Goal: Information Seeking & Learning: Learn about a topic

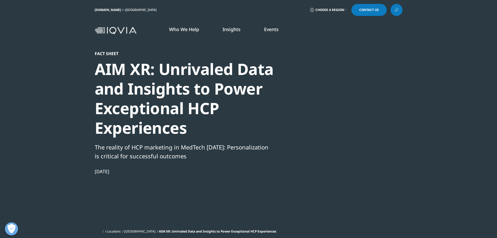
drag, startPoint x: 314, startPoint y: 28, endPoint x: 405, endPoint y: 208, distance: 201.2
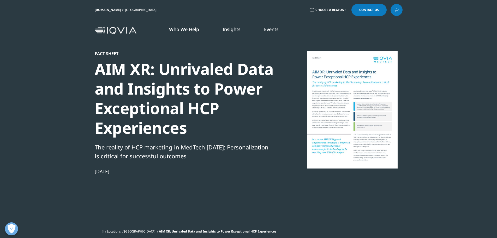
drag, startPoint x: 357, startPoint y: 200, endPoint x: 351, endPoint y: 167, distance: 33.1
click at [357, 199] on div "Fact Sheet AIM XR: Unrivaled Data and Insights to Power Exceptional HCP Experie…" at bounding box center [249, 138] width 308 height 175
click at [326, 100] on div at bounding box center [352, 109] width 101 height 117
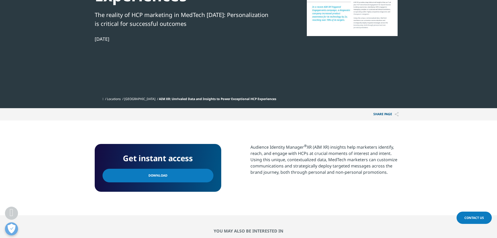
scroll to position [183, 0]
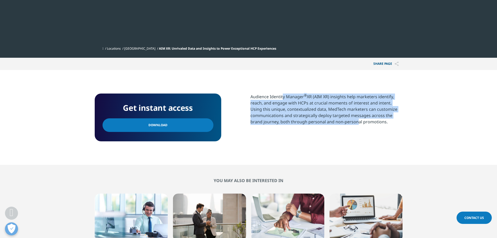
drag, startPoint x: 258, startPoint y: 95, endPoint x: 354, endPoint y: 120, distance: 99.2
click at [354, 120] on div "Audience Identity Manager ® XR (AIM XR) insights help marketers identify, reach…" at bounding box center [326, 108] width 152 height 31
drag, startPoint x: 354, startPoint y: 120, endPoint x: 269, endPoint y: 97, distance: 88.4
click at [269, 97] on div "Audience Identity Manager ® XR (AIM XR) insights help marketers identify, reach…" at bounding box center [326, 108] width 152 height 31
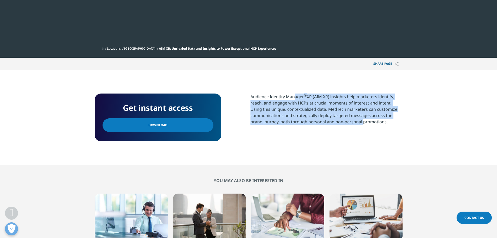
click at [269, 97] on div "Audience Identity Manager ® XR (AIM XR) insights help marketers identify, reach…" at bounding box center [326, 108] width 152 height 31
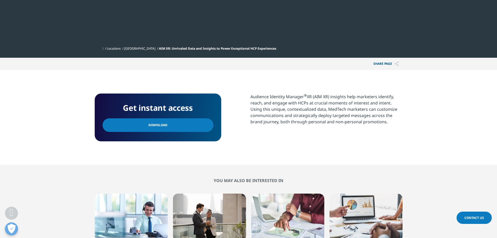
click at [262, 94] on div "Audience Identity Manager ® XR (AIM XR) insights help marketers identify, reach…" at bounding box center [326, 108] width 152 height 31
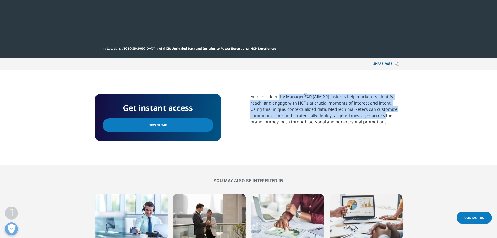
drag, startPoint x: 262, startPoint y: 94, endPoint x: 370, endPoint y: 114, distance: 110.3
click at [370, 114] on div "Audience Identity Manager ® XR (AIM XR) insights help marketers identify, reach…" at bounding box center [326, 108] width 152 height 31
drag, startPoint x: 343, startPoint y: 118, endPoint x: 264, endPoint y: 107, distance: 80.3
click at [264, 107] on div "Audience Identity Manager ® XR (AIM XR) insights help marketers identify, reach…" at bounding box center [326, 108] width 152 height 31
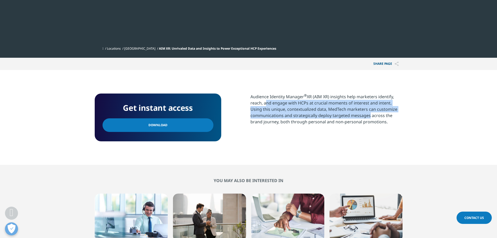
click at [264, 107] on div "Audience Identity Manager ® XR (AIM XR) insights help marketers identify, reach…" at bounding box center [326, 108] width 152 height 31
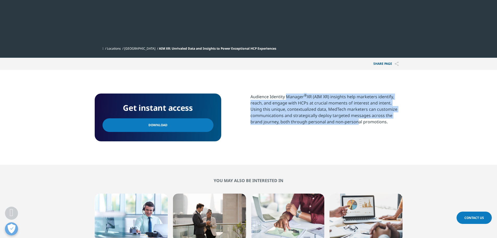
drag, startPoint x: 268, startPoint y: 98, endPoint x: 354, endPoint y: 126, distance: 90.6
click at [354, 125] on div "Audience Identity Manager ® XR (AIM XR) insights help marketers identify, reach…" at bounding box center [326, 108] width 152 height 31
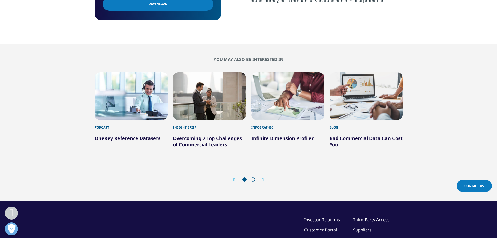
scroll to position [287, 0]
